Goal: Find contact information: Obtain details needed to contact an individual or organization

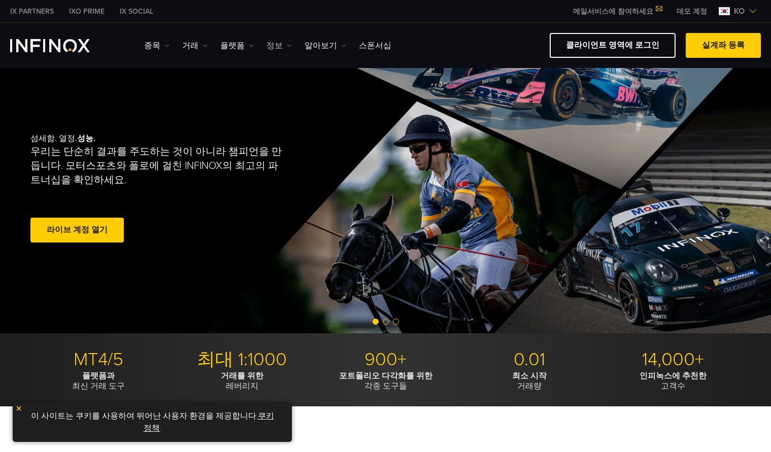
click at [272, 46] on link "정보" at bounding box center [279, 46] width 25 height 12
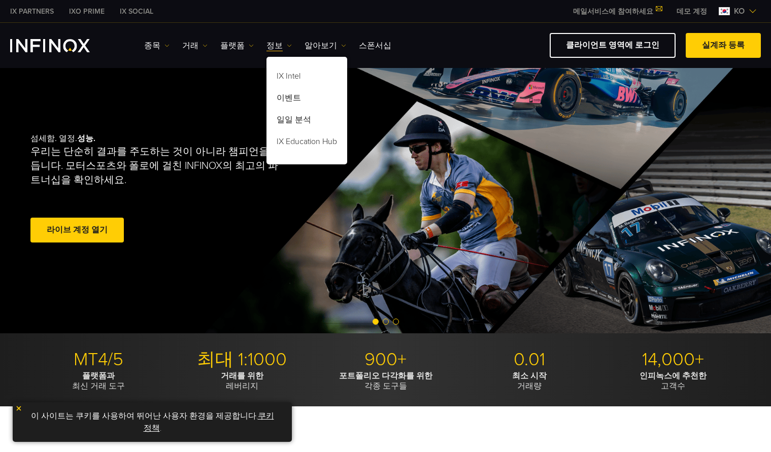
click at [93, 13] on link "IXO PRIME" at bounding box center [86, 11] width 51 height 11
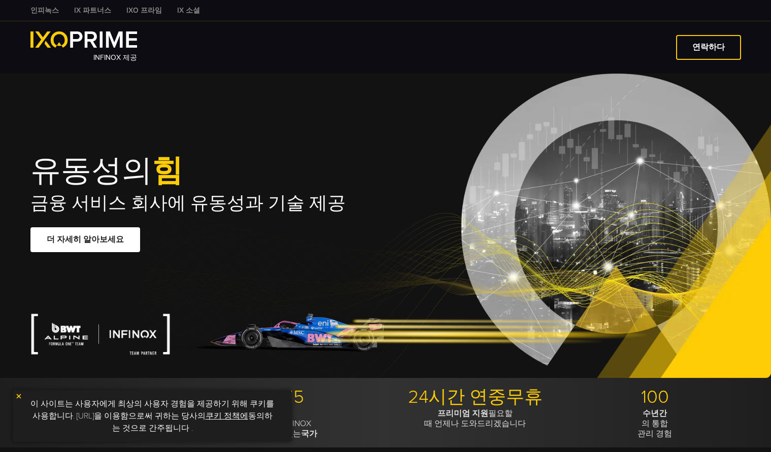
type input "***"
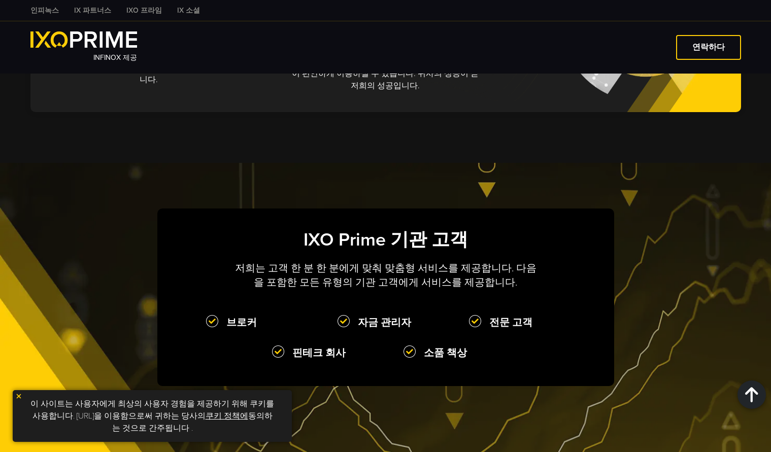
scroll to position [863, 0]
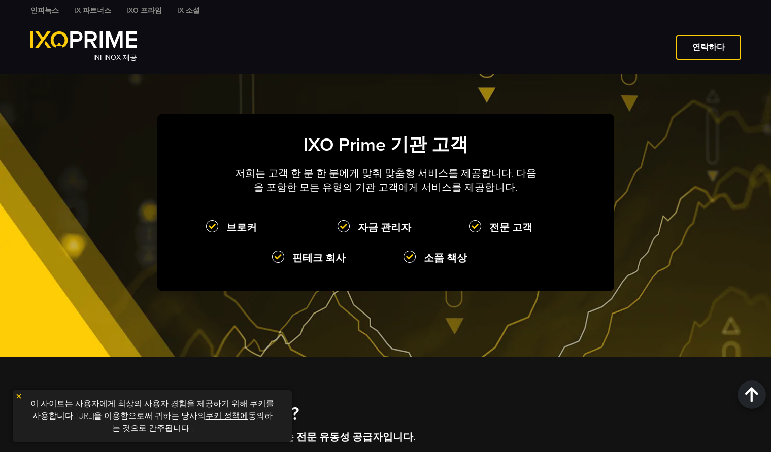
drag, startPoint x: 375, startPoint y: 215, endPoint x: 387, endPoint y: 217, distance: 11.9
click at [375, 222] on font "자금 관리자" at bounding box center [384, 228] width 53 height 12
click at [430, 251] on strong "소품 책상" at bounding box center [464, 258] width 121 height 15
click at [304, 252] on font "핀테크 회사" at bounding box center [319, 258] width 53 height 12
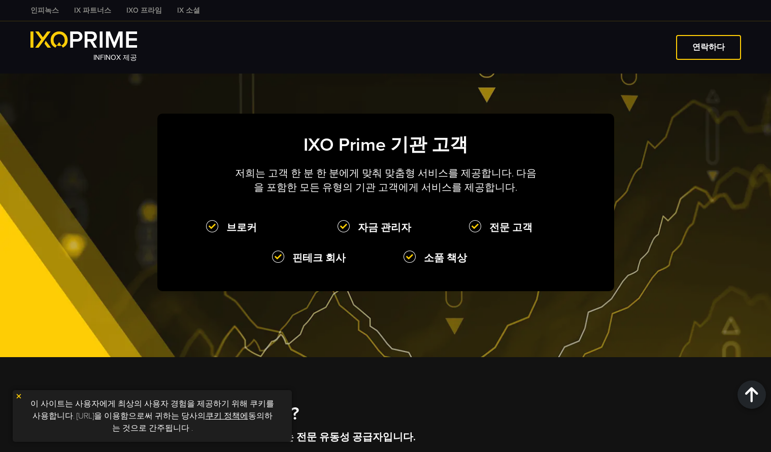
click at [239, 222] on font "브로커" at bounding box center [241, 228] width 30 height 12
click at [557, 302] on div "IXO Prime 기관 고객 저희는 고객 한 분 한 분에게 맞춰 맞춤형 서비스를 제공합니다. 다음을 포함한 모든 유형의 기관 고객에게 서비스를…" at bounding box center [385, 212] width 771 height 289
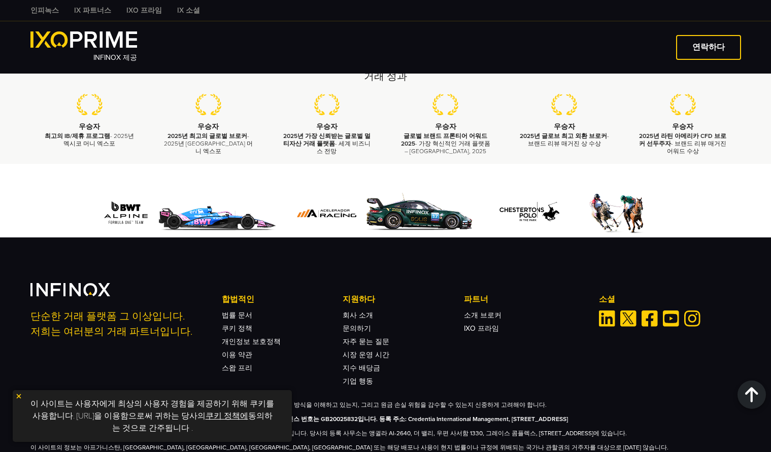
scroll to position [2346, 0]
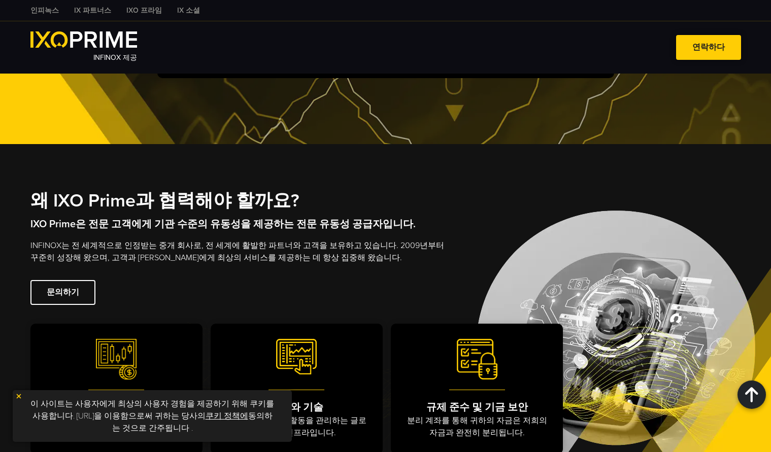
click at [701, 43] on link "연락하다" at bounding box center [708, 47] width 65 height 25
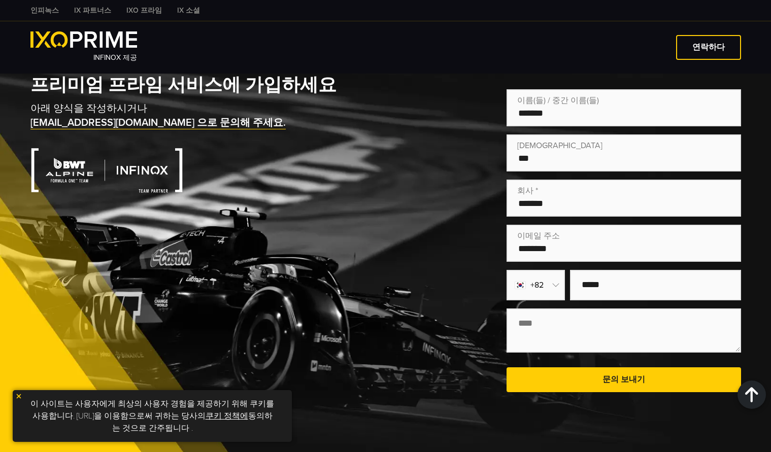
scroll to position [1941, 0]
